Goal: Find specific page/section: Find specific page/section

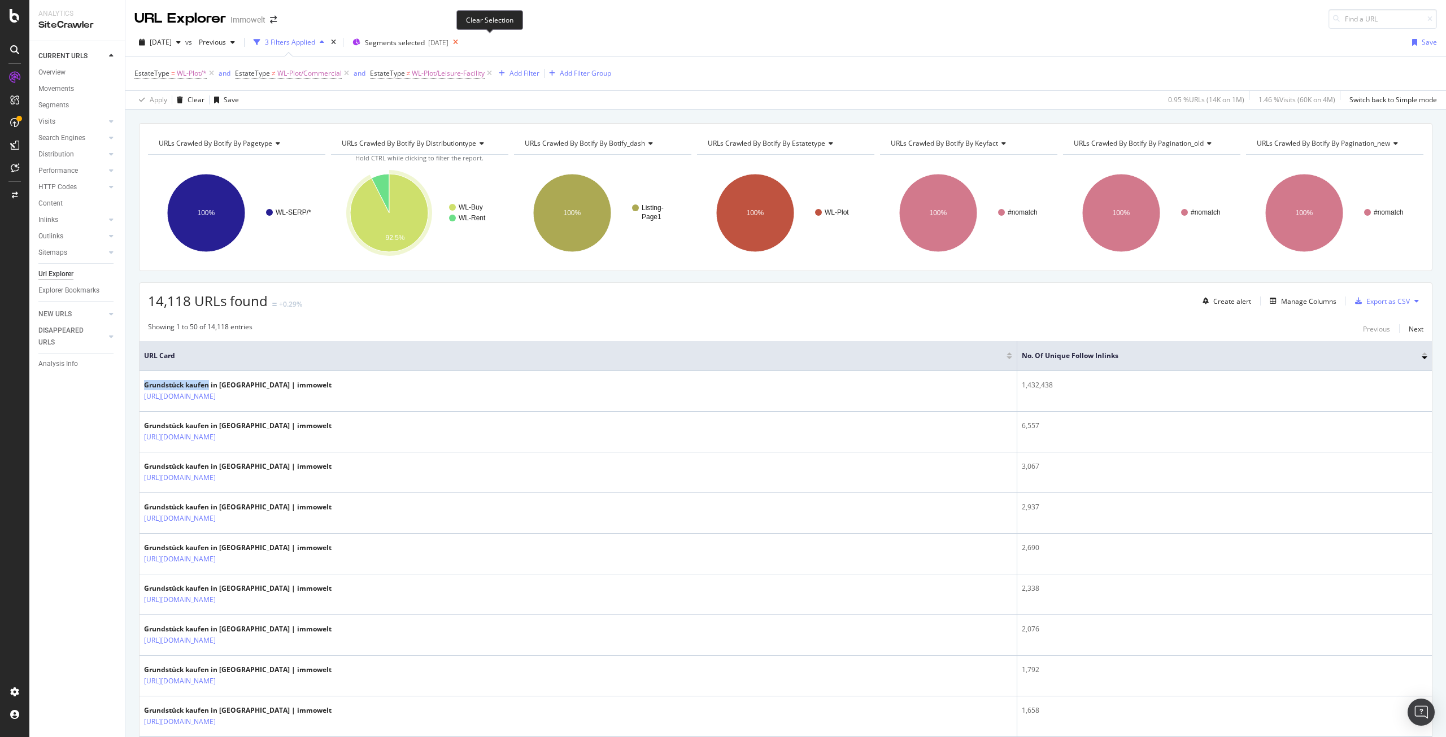
click at [463, 42] on icon at bounding box center [456, 42] width 14 height 16
click at [490, 73] on icon at bounding box center [490, 73] width 10 height 11
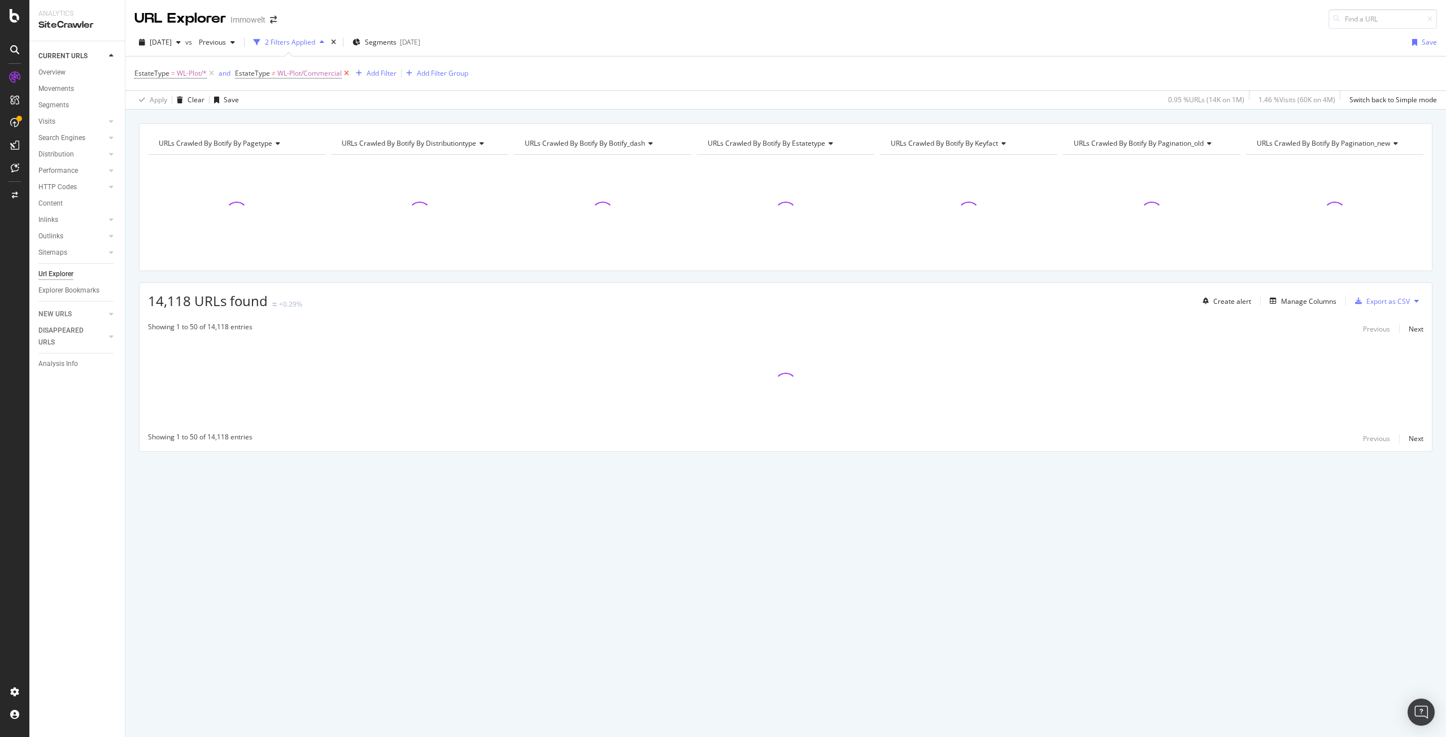
click at [350, 73] on icon at bounding box center [347, 73] width 10 height 11
click at [210, 73] on icon at bounding box center [212, 73] width 10 height 11
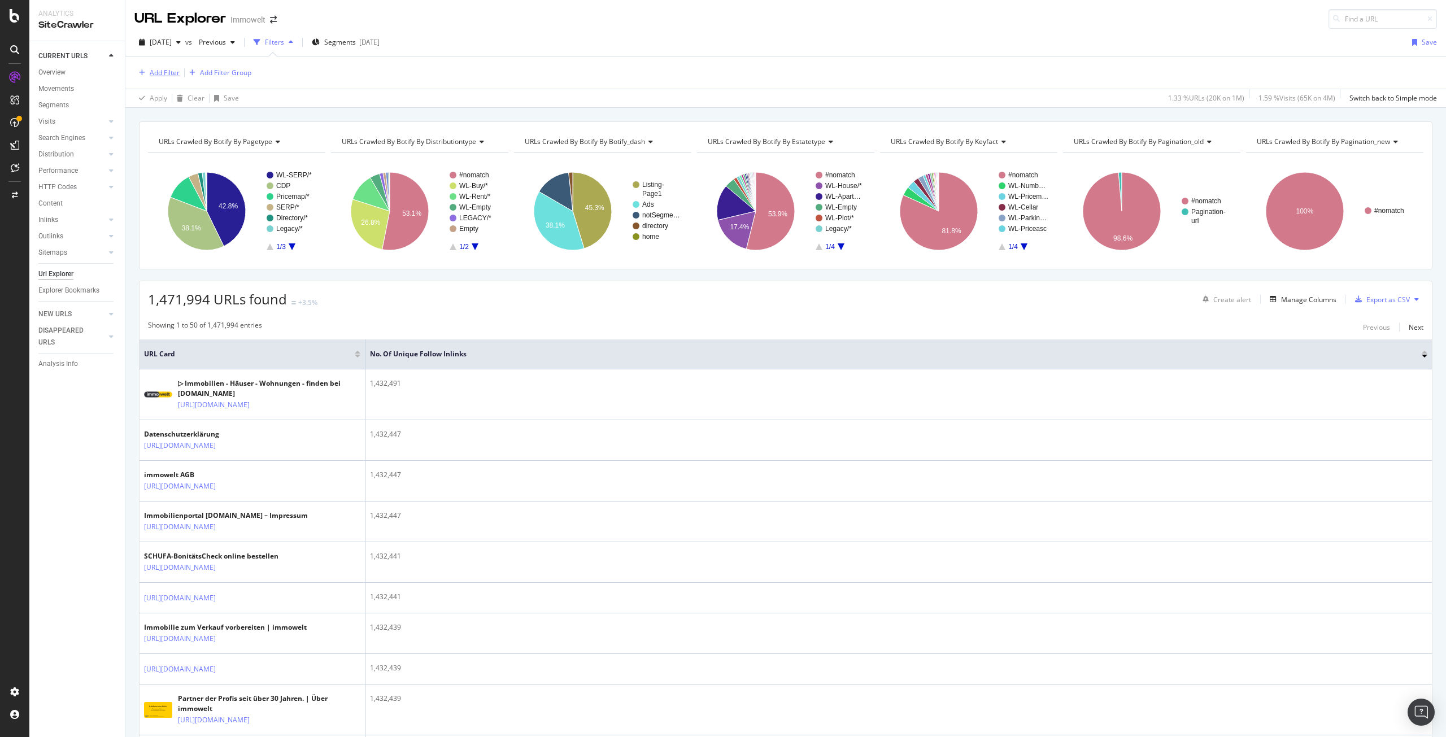
click at [166, 67] on div "Add Filter" at bounding box center [156, 73] width 45 height 12
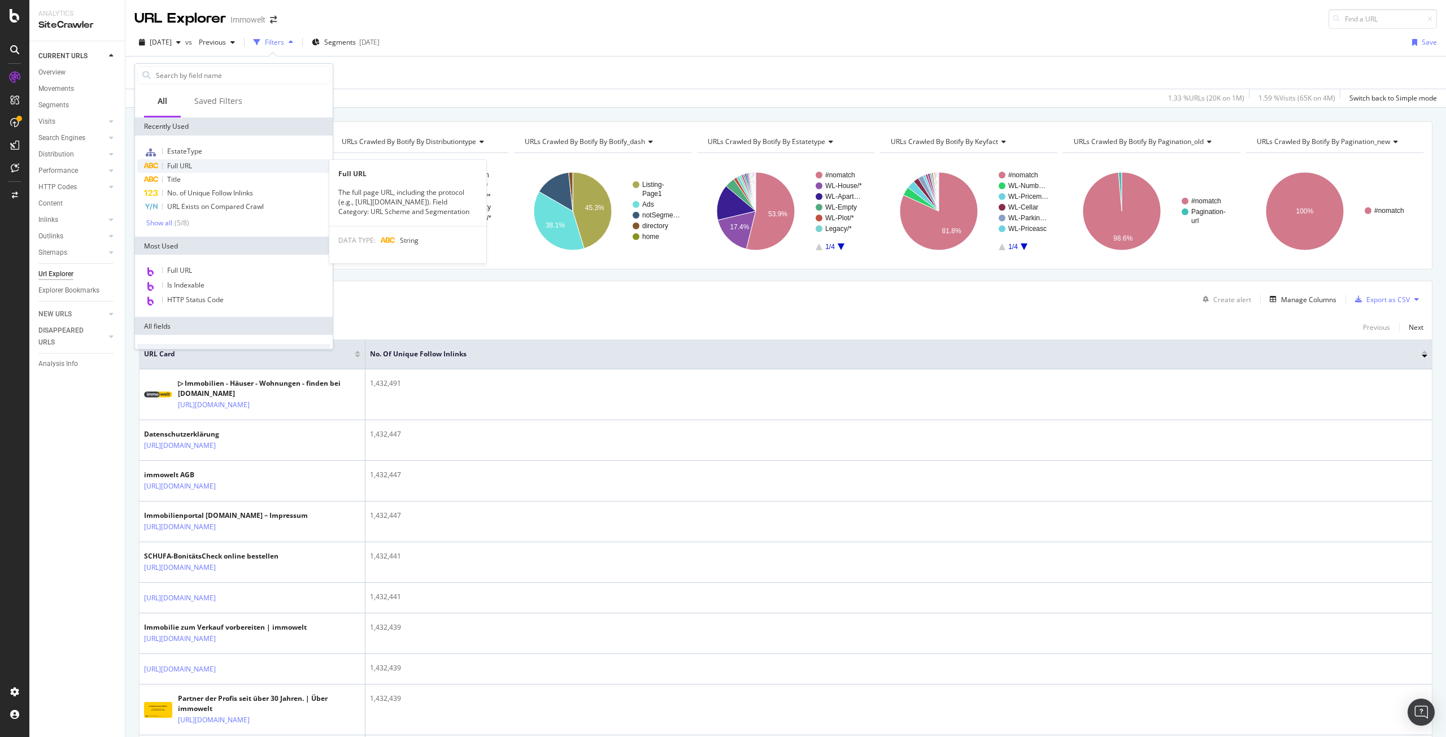
click at [206, 163] on div "Full URL" at bounding box center [233, 166] width 193 height 14
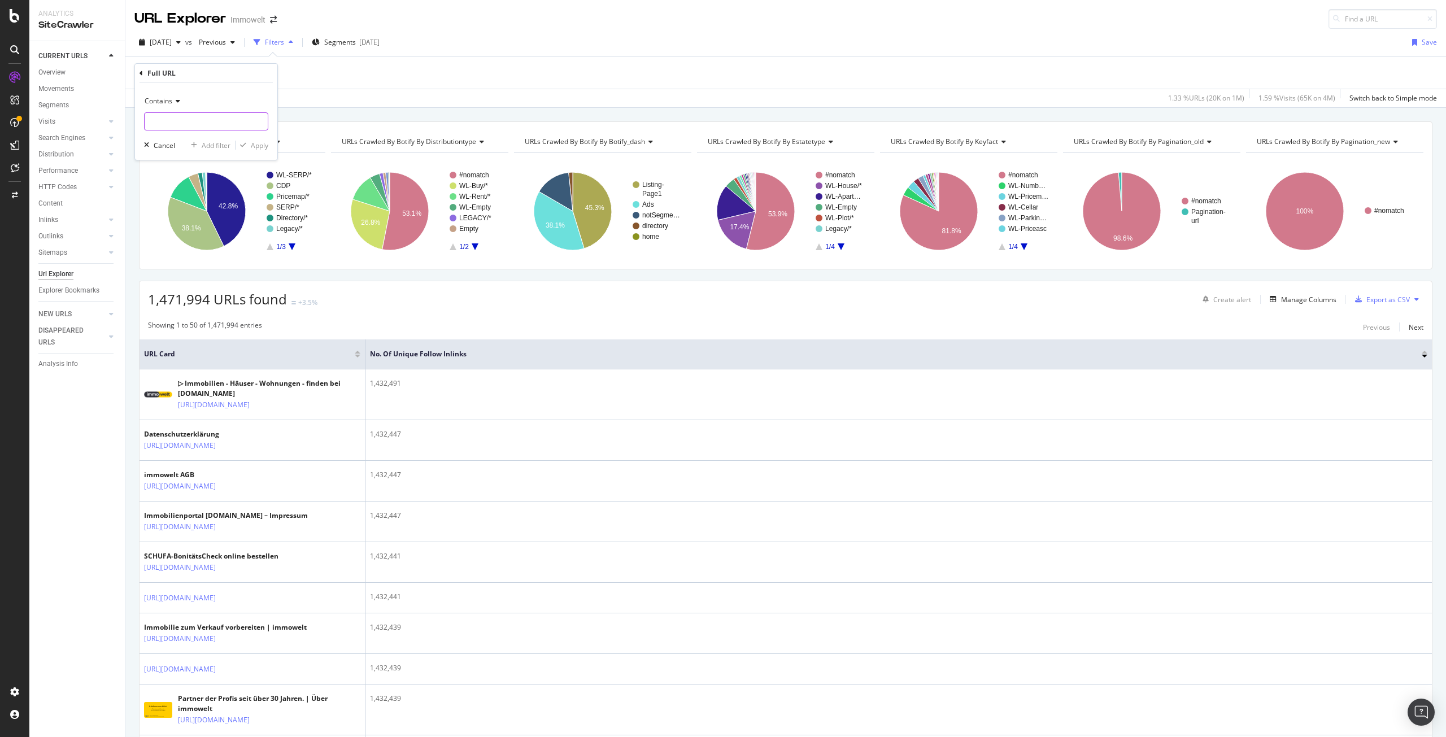
click at [194, 123] on input "text" at bounding box center [206, 121] width 123 height 18
paste input "/suche/kaufen/immobilien/kapitalanlage/"
type input "/suche/kaufen/immobilien/kapitalanlage/"
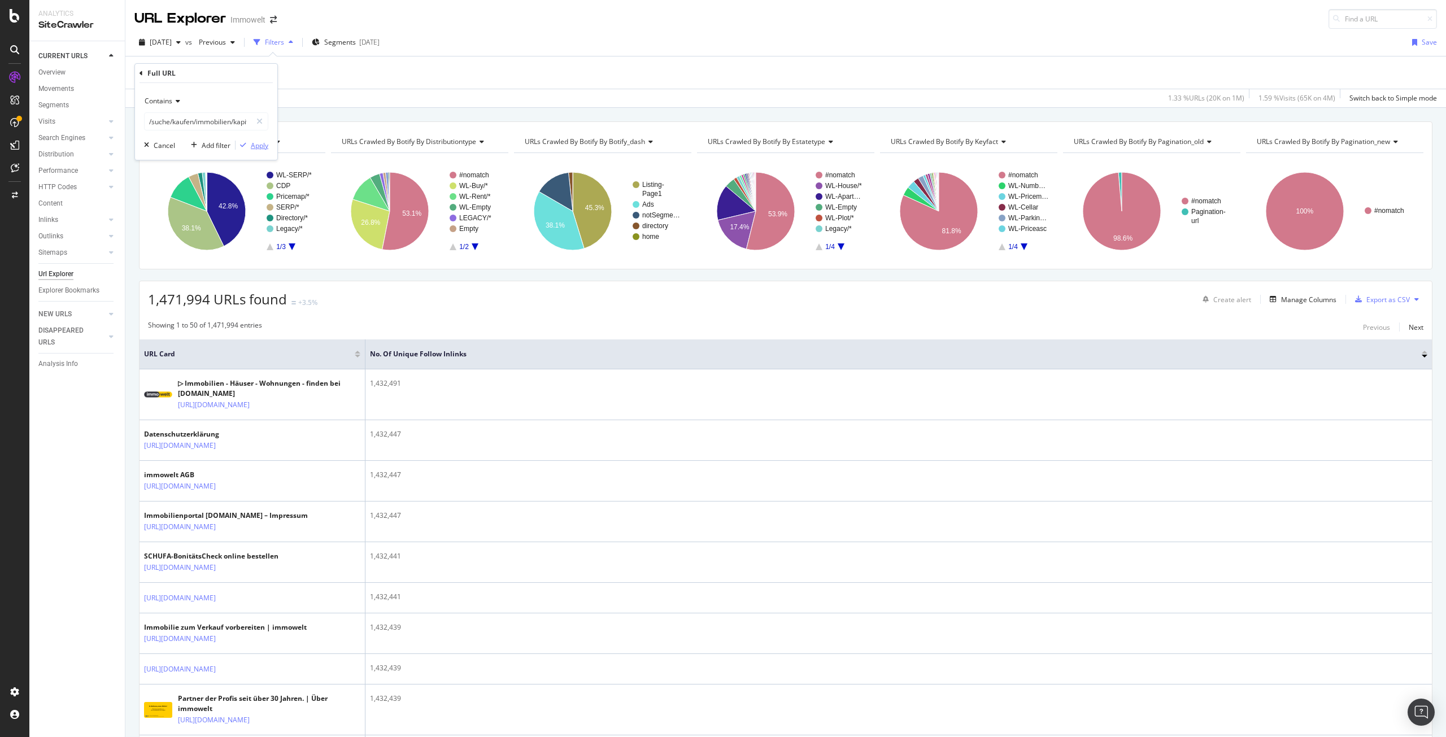
click at [264, 147] on div "Apply" at bounding box center [260, 146] width 18 height 10
